Goal: Browse casually: Explore the website without a specific task or goal

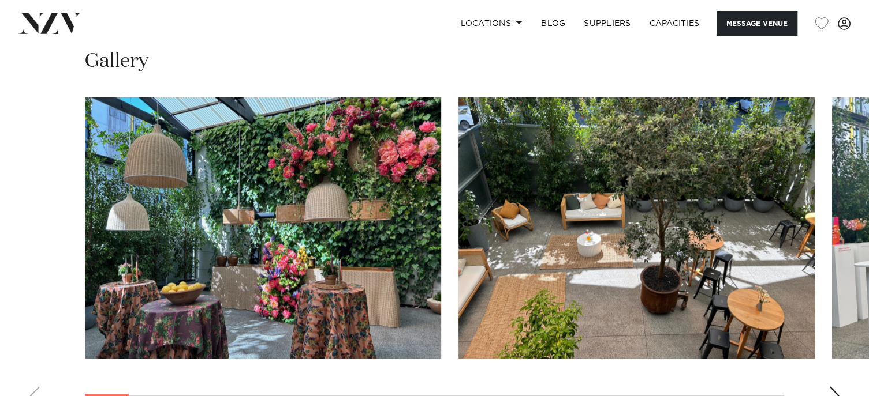
scroll to position [1056, 0]
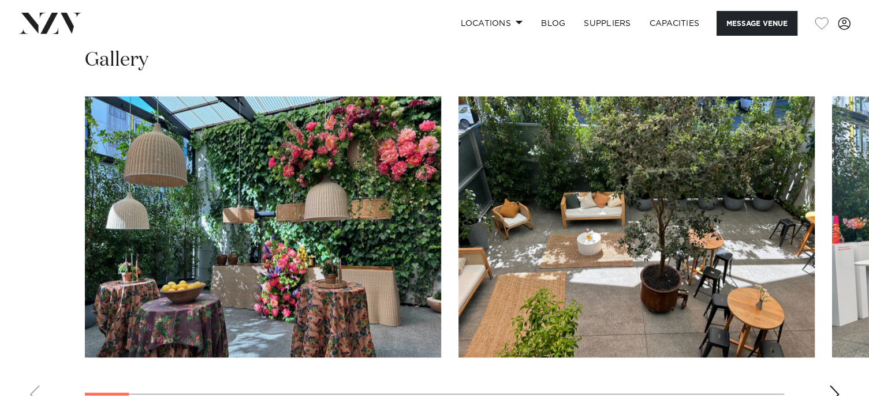
click at [835, 390] on div "Next slide" at bounding box center [834, 395] width 12 height 18
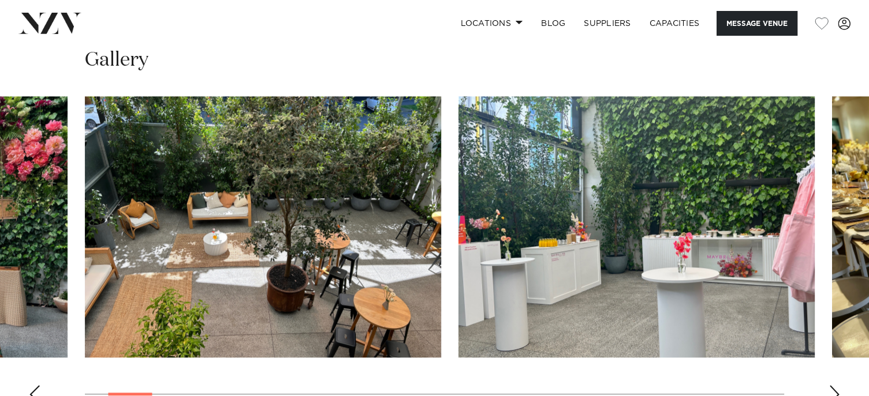
click at [835, 390] on div "Next slide" at bounding box center [834, 395] width 12 height 18
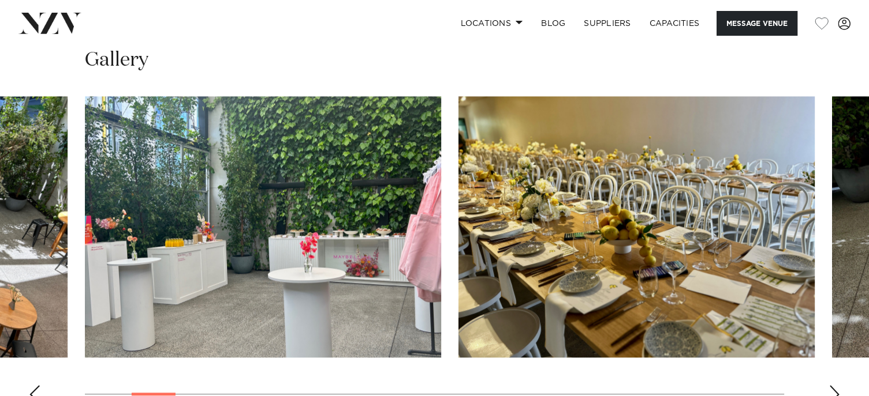
click at [835, 390] on div "Next slide" at bounding box center [834, 395] width 12 height 18
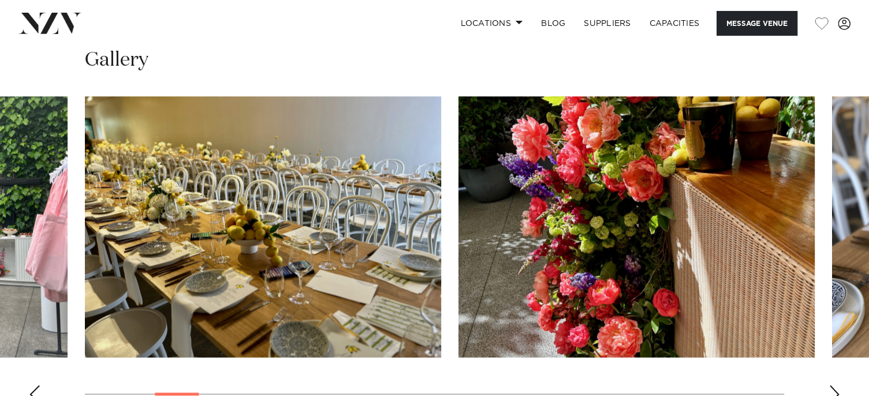
click at [835, 390] on div "Next slide" at bounding box center [834, 395] width 12 height 18
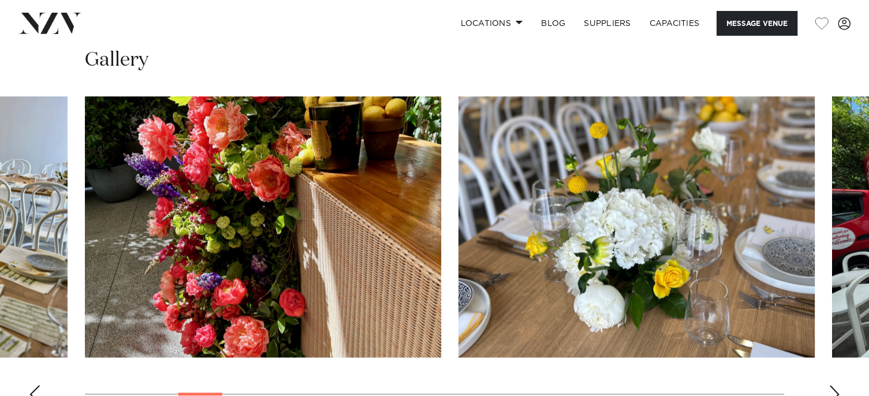
click at [835, 390] on div "Next slide" at bounding box center [834, 395] width 12 height 18
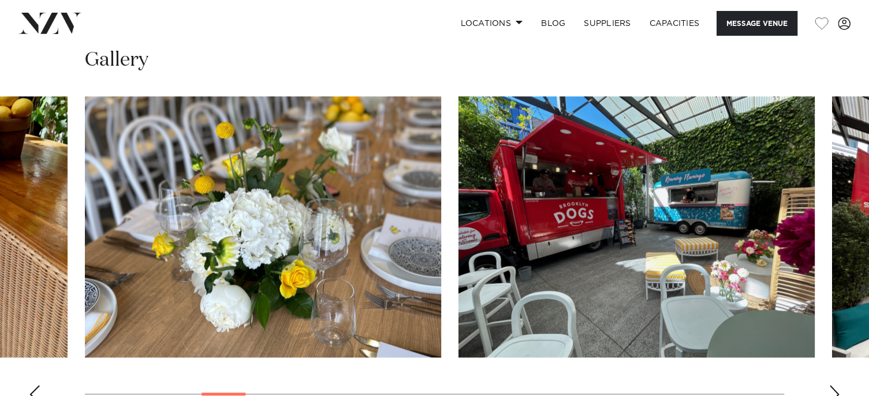
click at [835, 390] on div "Next slide" at bounding box center [834, 395] width 12 height 18
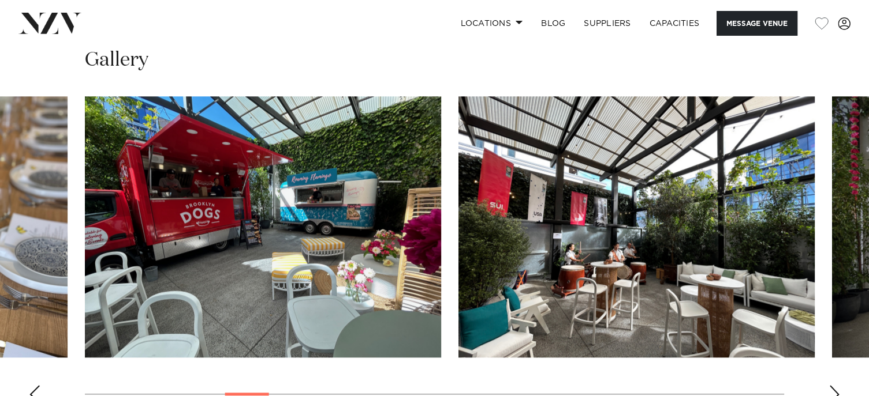
click at [835, 390] on div "Next slide" at bounding box center [834, 395] width 12 height 18
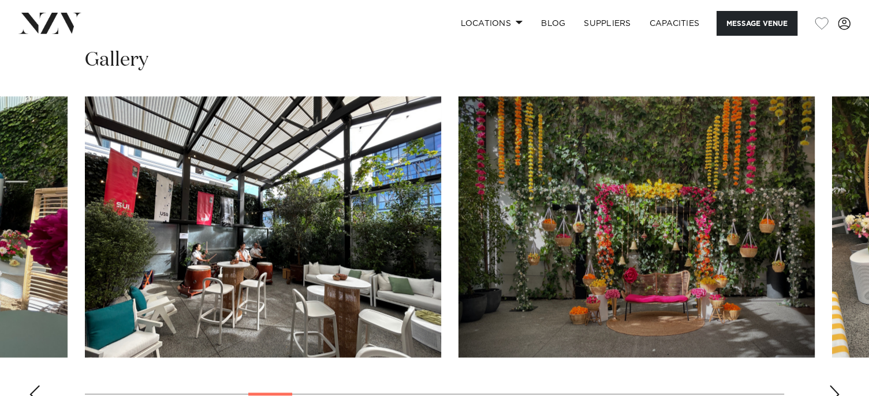
click at [835, 390] on div "Next slide" at bounding box center [834, 395] width 12 height 18
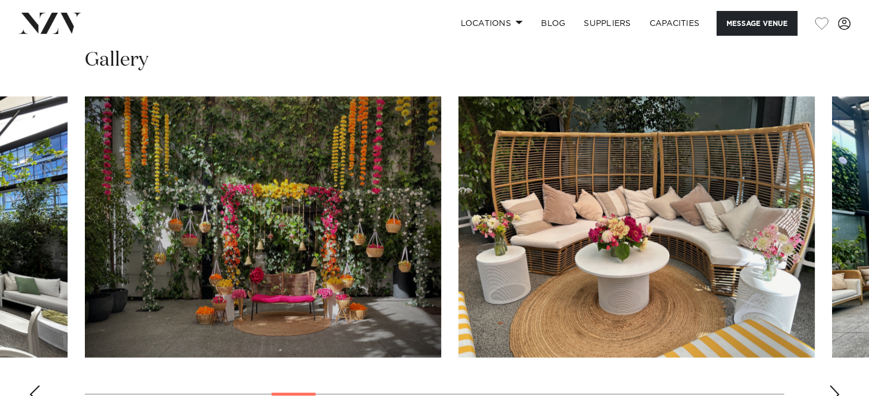
click at [835, 390] on div "Next slide" at bounding box center [834, 395] width 12 height 18
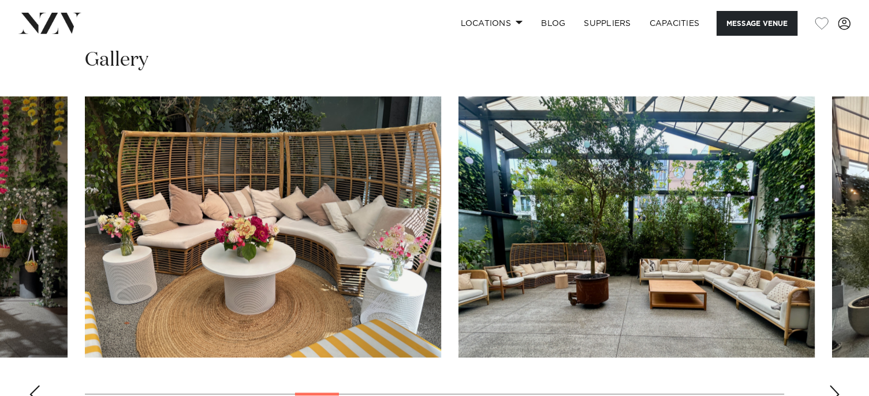
click at [835, 390] on div "Next slide" at bounding box center [834, 395] width 12 height 18
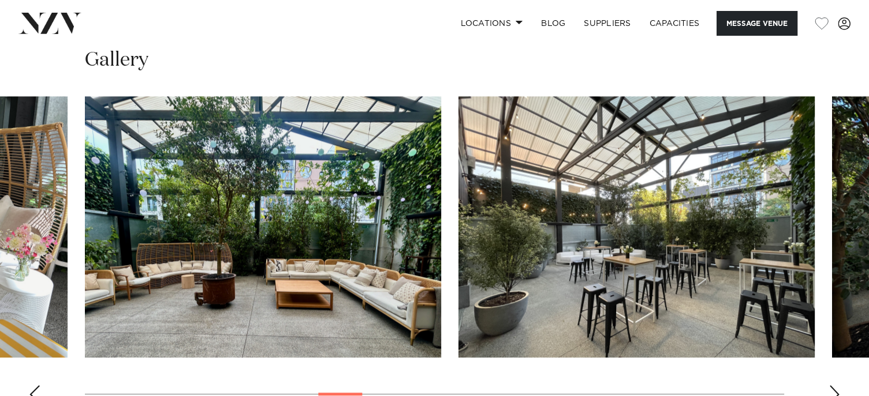
click at [835, 390] on div "Next slide" at bounding box center [834, 395] width 12 height 18
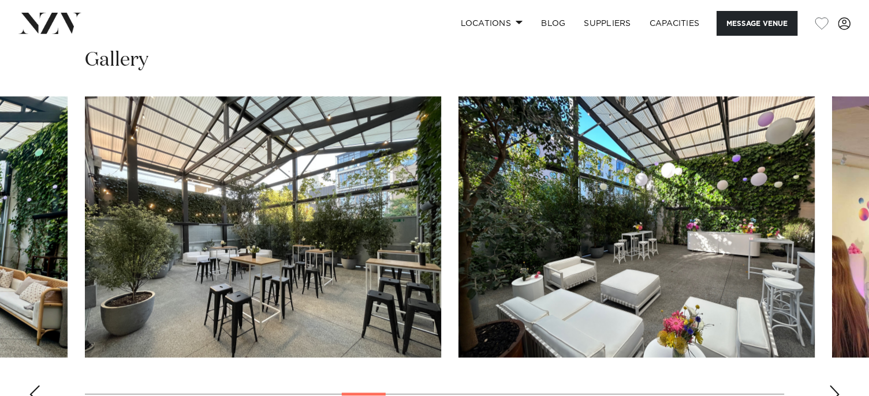
click at [835, 390] on div "Next slide" at bounding box center [834, 395] width 12 height 18
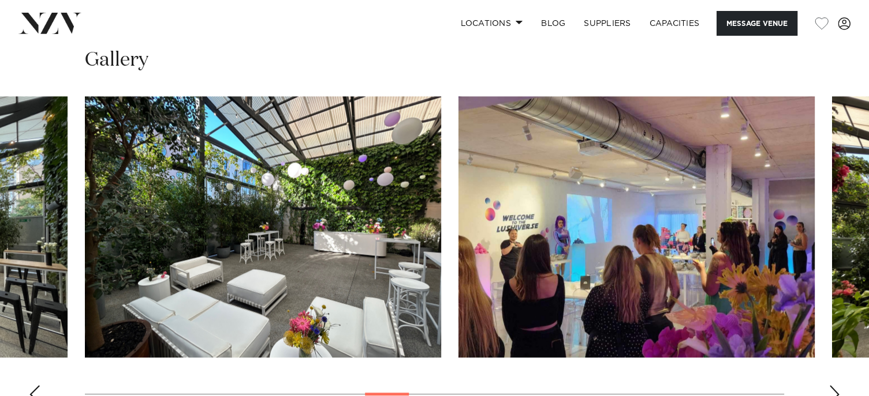
click at [835, 390] on div "Next slide" at bounding box center [834, 395] width 12 height 18
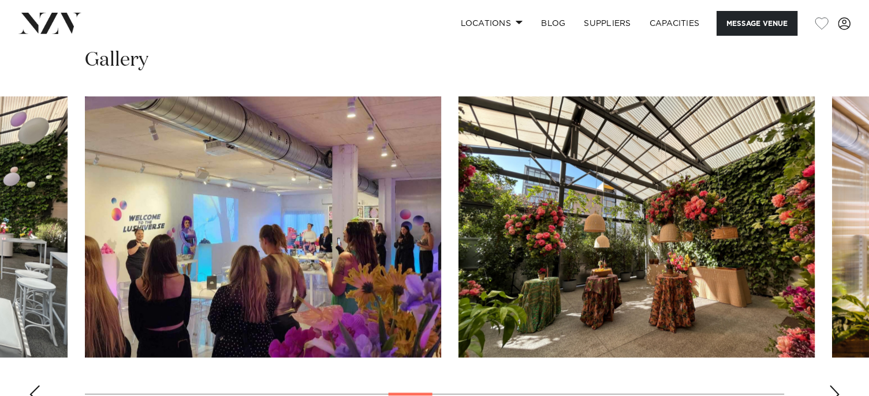
click at [835, 390] on div "Next slide" at bounding box center [834, 395] width 12 height 18
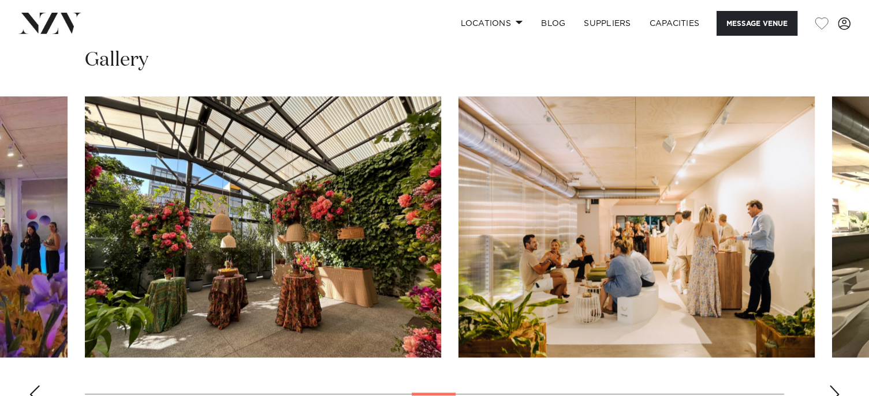
click at [835, 390] on div "Next slide" at bounding box center [834, 395] width 12 height 18
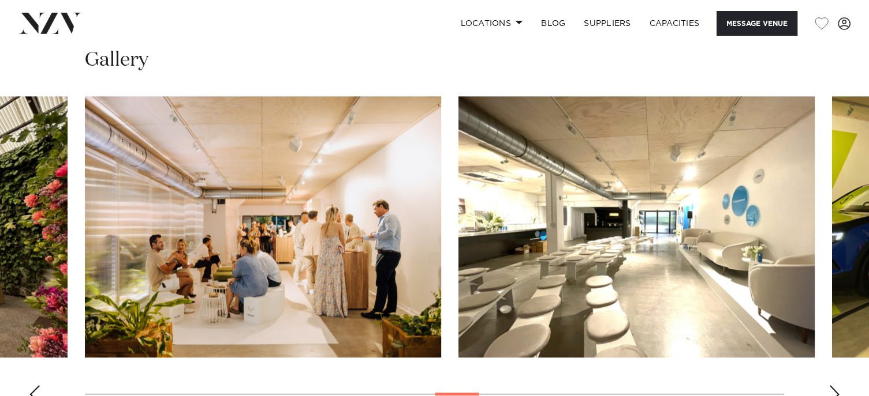
click at [835, 390] on div "Next slide" at bounding box center [834, 395] width 12 height 18
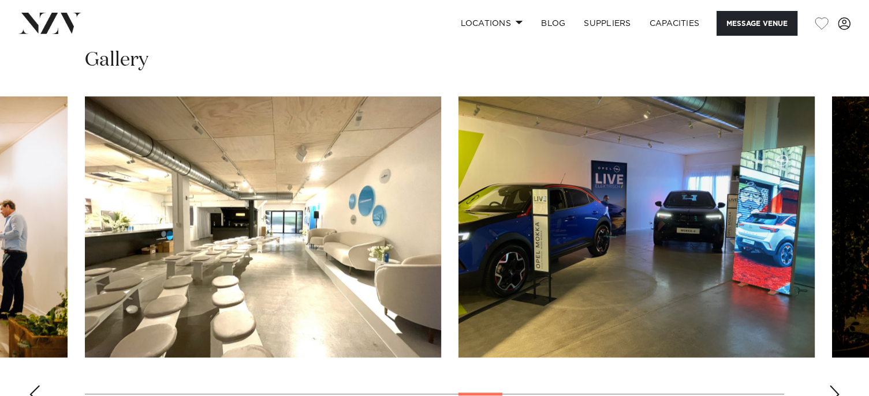
click at [835, 390] on div "Next slide" at bounding box center [834, 395] width 12 height 18
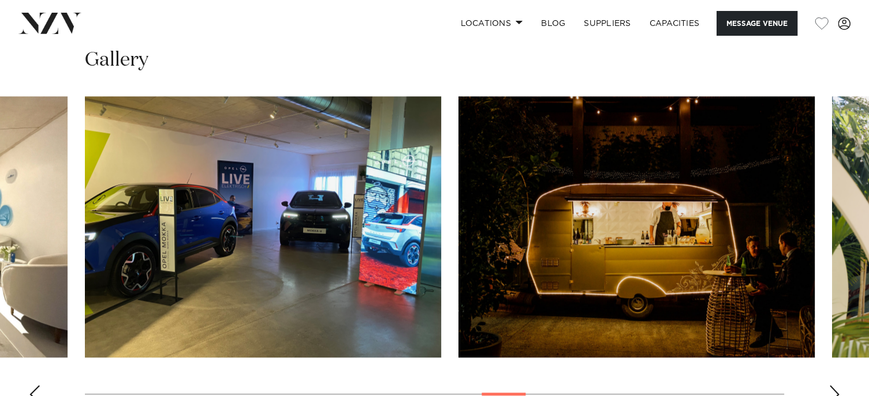
click at [835, 390] on div "Next slide" at bounding box center [834, 395] width 12 height 18
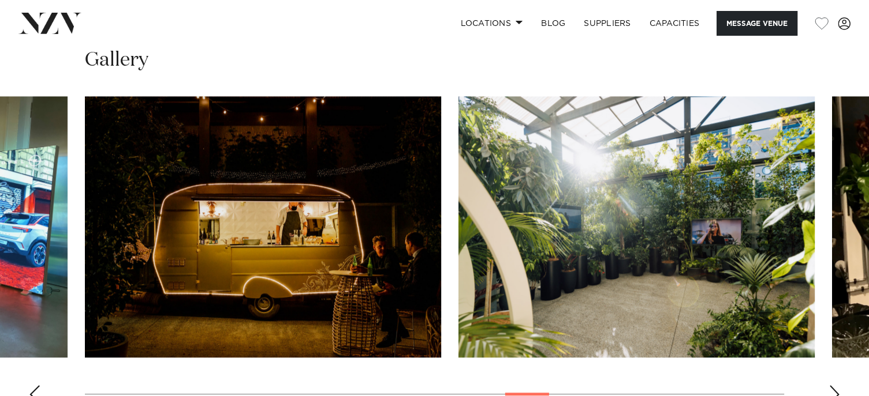
click at [835, 390] on div "Next slide" at bounding box center [834, 395] width 12 height 18
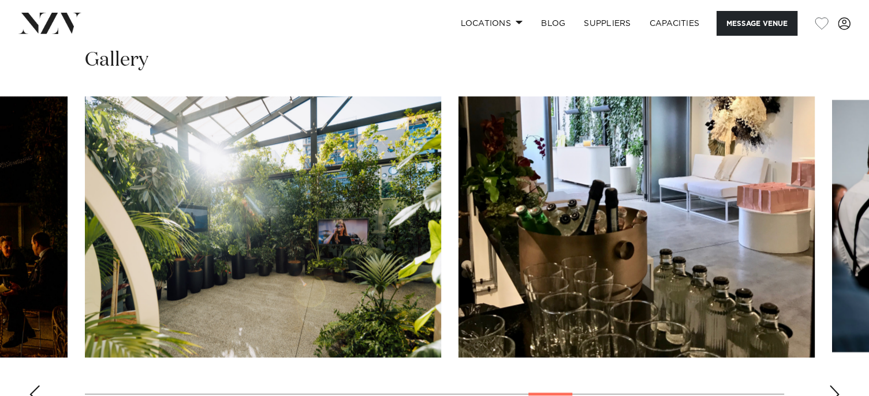
click at [835, 390] on div "Next slide" at bounding box center [834, 395] width 12 height 18
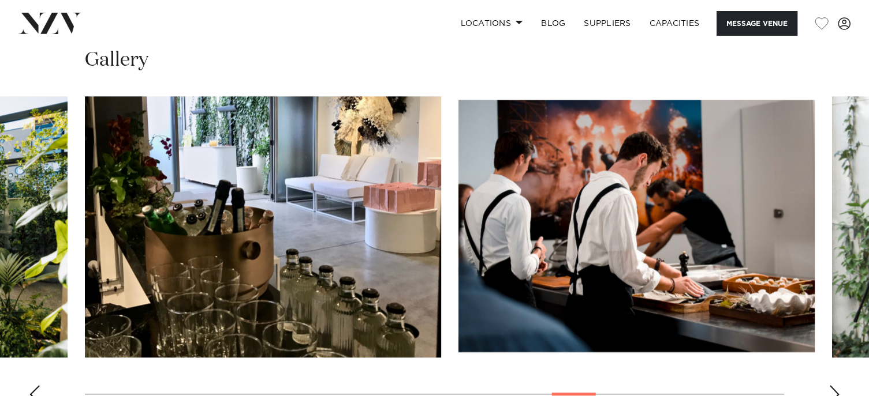
click at [835, 390] on div "Next slide" at bounding box center [834, 395] width 12 height 18
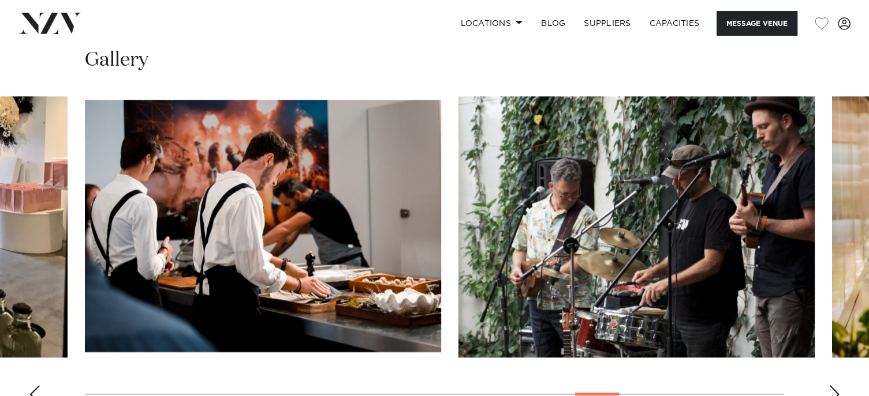
click at [835, 390] on div "Next slide" at bounding box center [834, 395] width 12 height 18
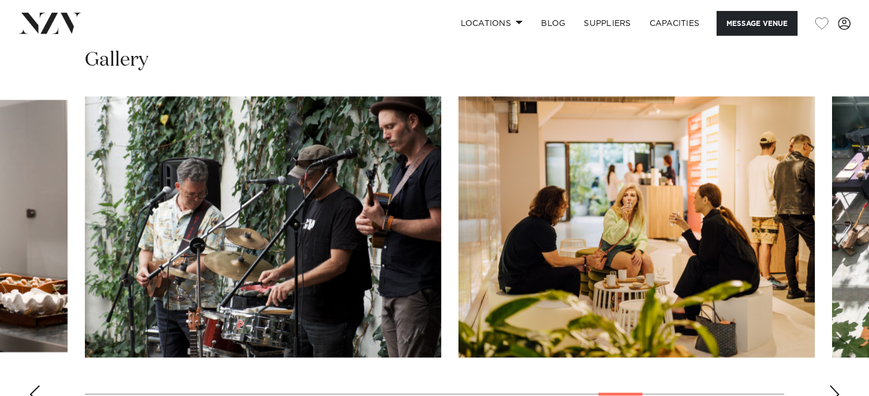
click at [835, 390] on div "Next slide" at bounding box center [834, 395] width 12 height 18
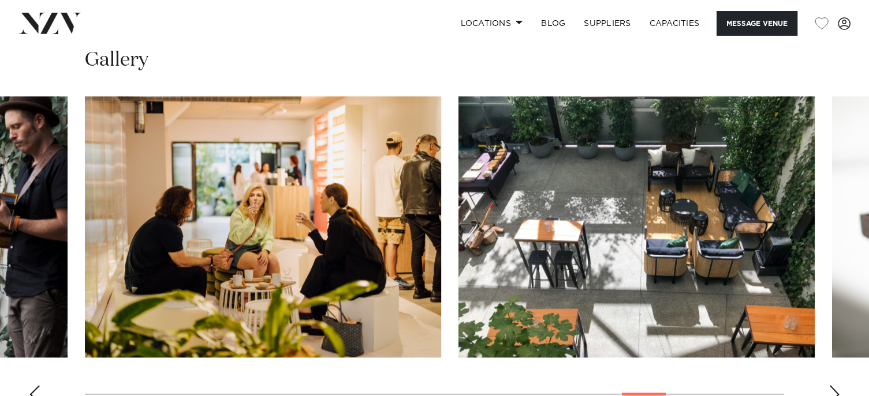
click at [835, 390] on div "Next slide" at bounding box center [834, 395] width 12 height 18
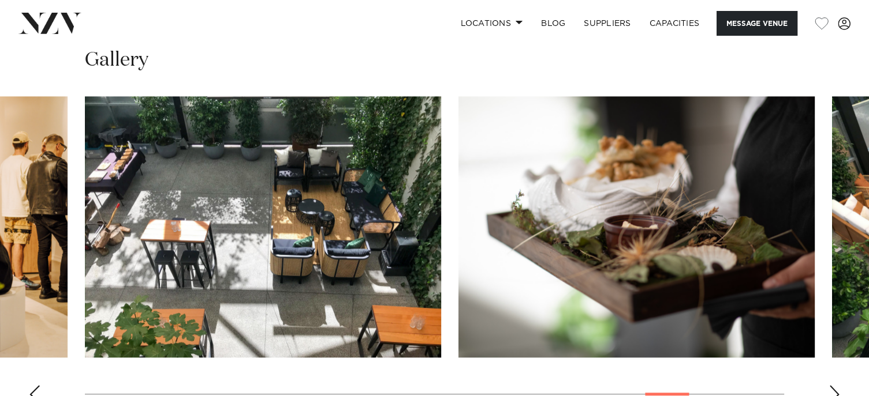
click at [835, 390] on div "Next slide" at bounding box center [834, 395] width 12 height 18
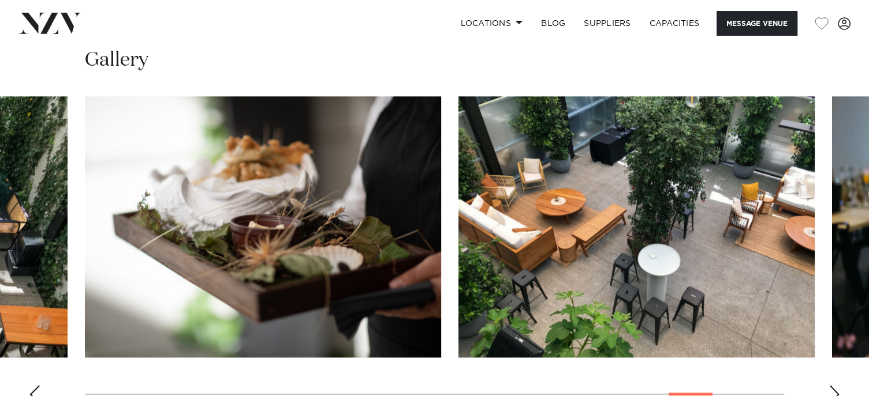
click at [835, 390] on div "Next slide" at bounding box center [834, 395] width 12 height 18
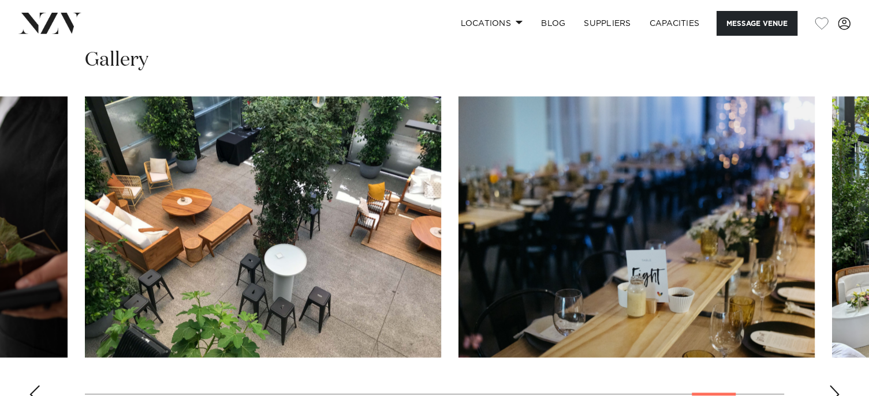
click at [835, 390] on div "Next slide" at bounding box center [834, 395] width 12 height 18
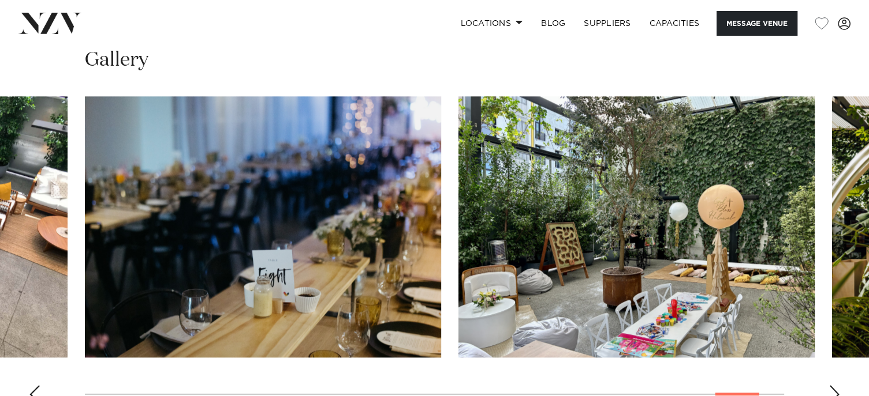
click at [835, 390] on div "Next slide" at bounding box center [834, 395] width 12 height 18
